Goal: Information Seeking & Learning: Learn about a topic

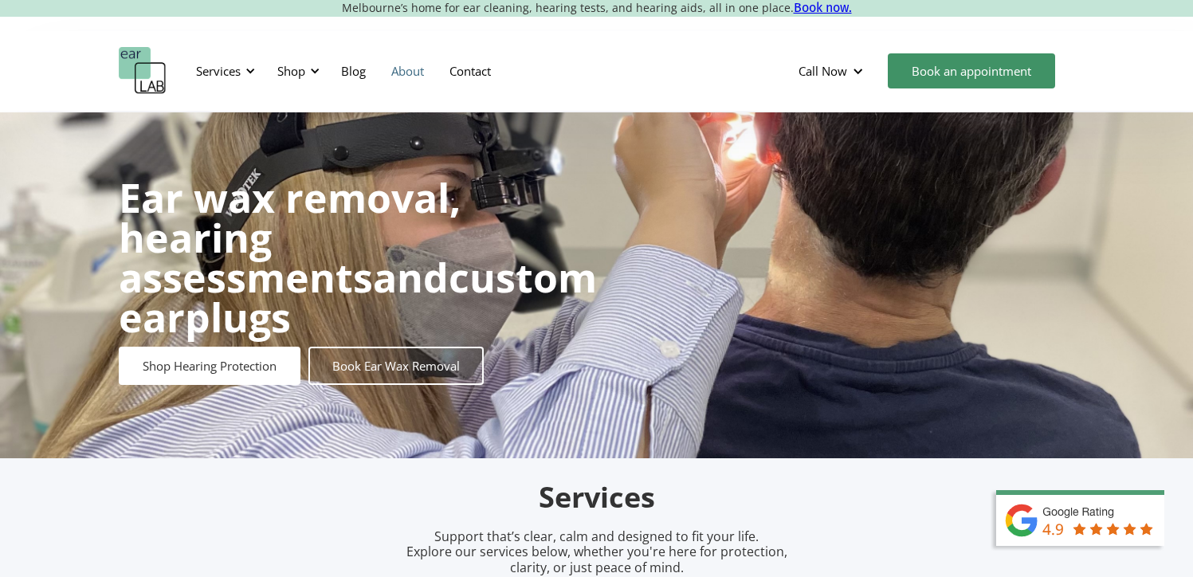
click at [408, 70] on link "About" at bounding box center [408, 71] width 58 height 46
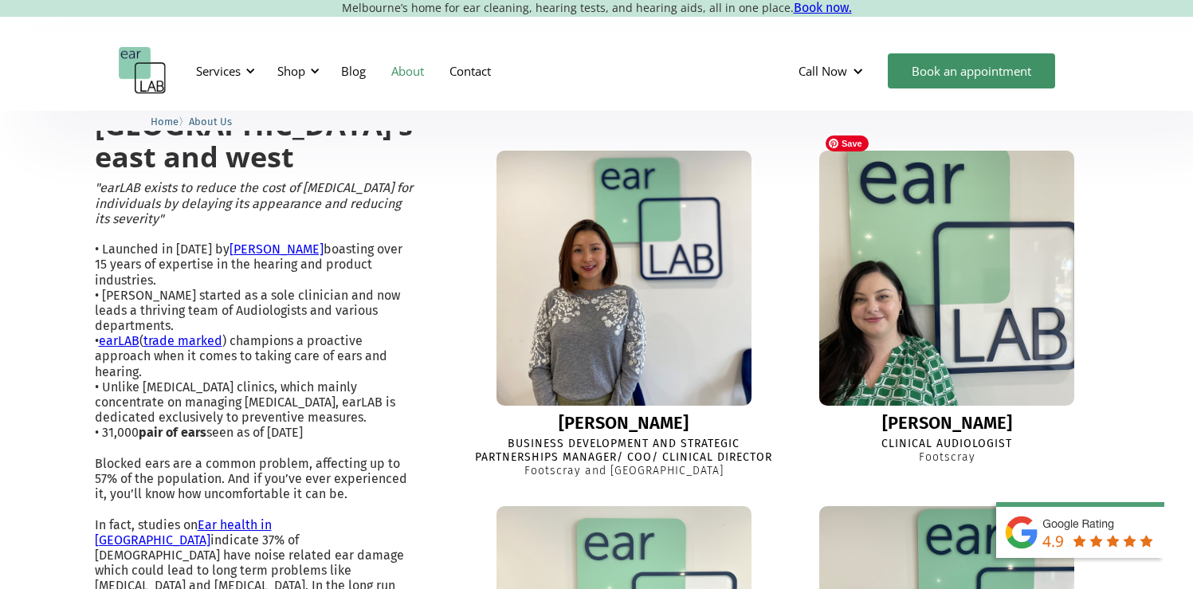
scroll to position [484, 0]
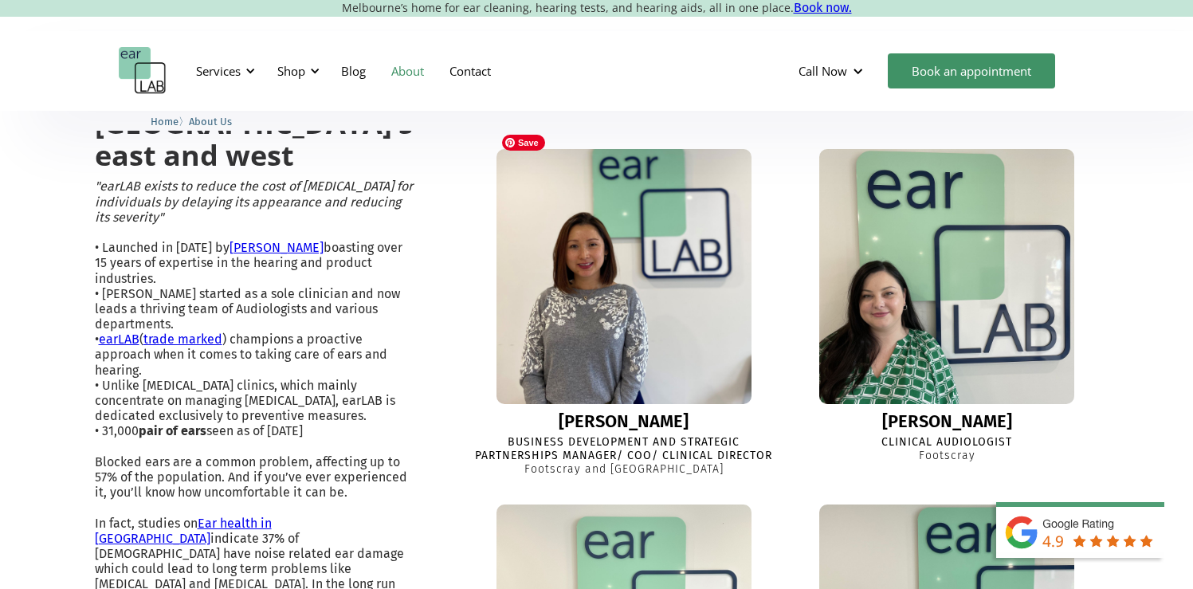
click at [669, 312] on img at bounding box center [624, 276] width 279 height 279
